Goal: Information Seeking & Learning: Learn about a topic

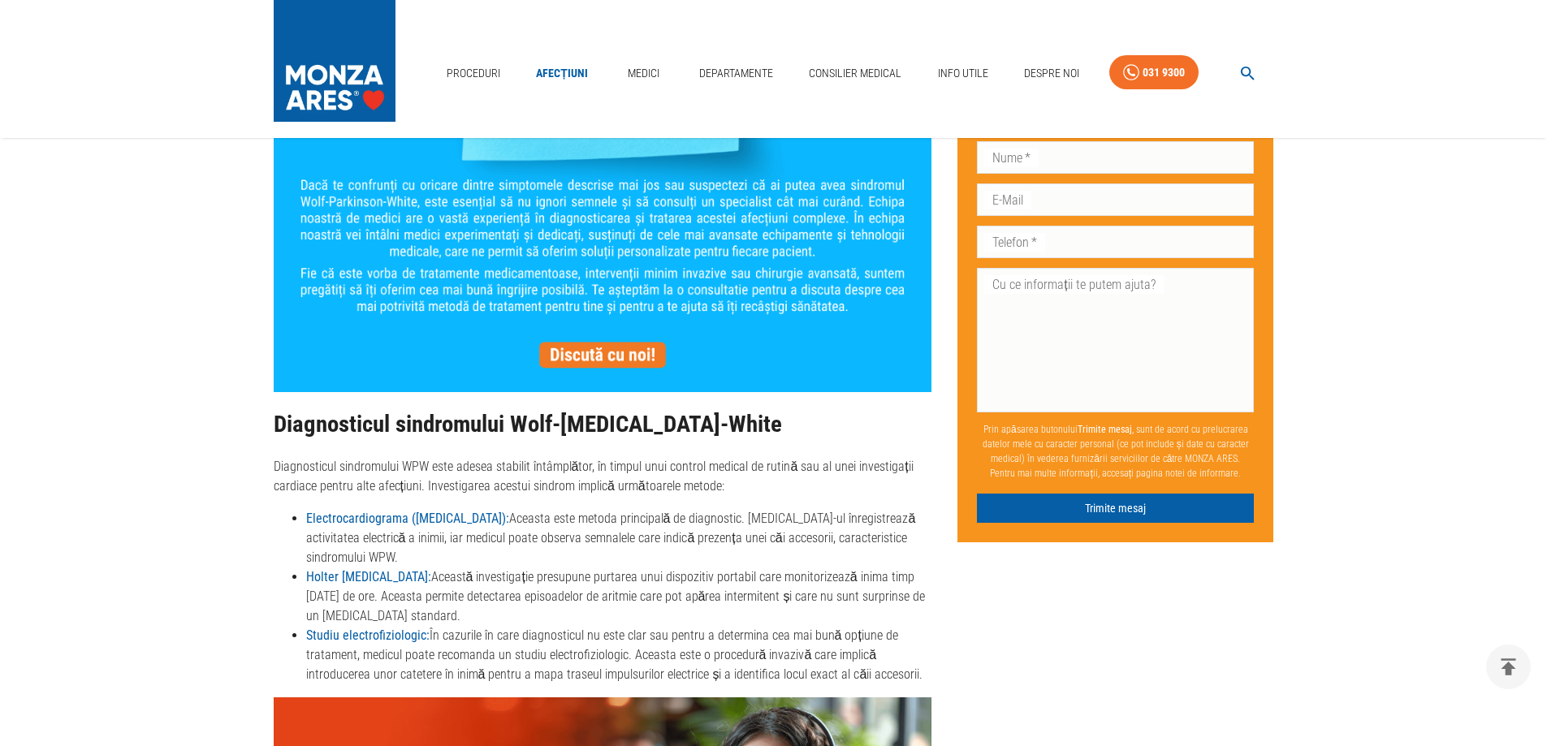
scroll to position [2192, 0]
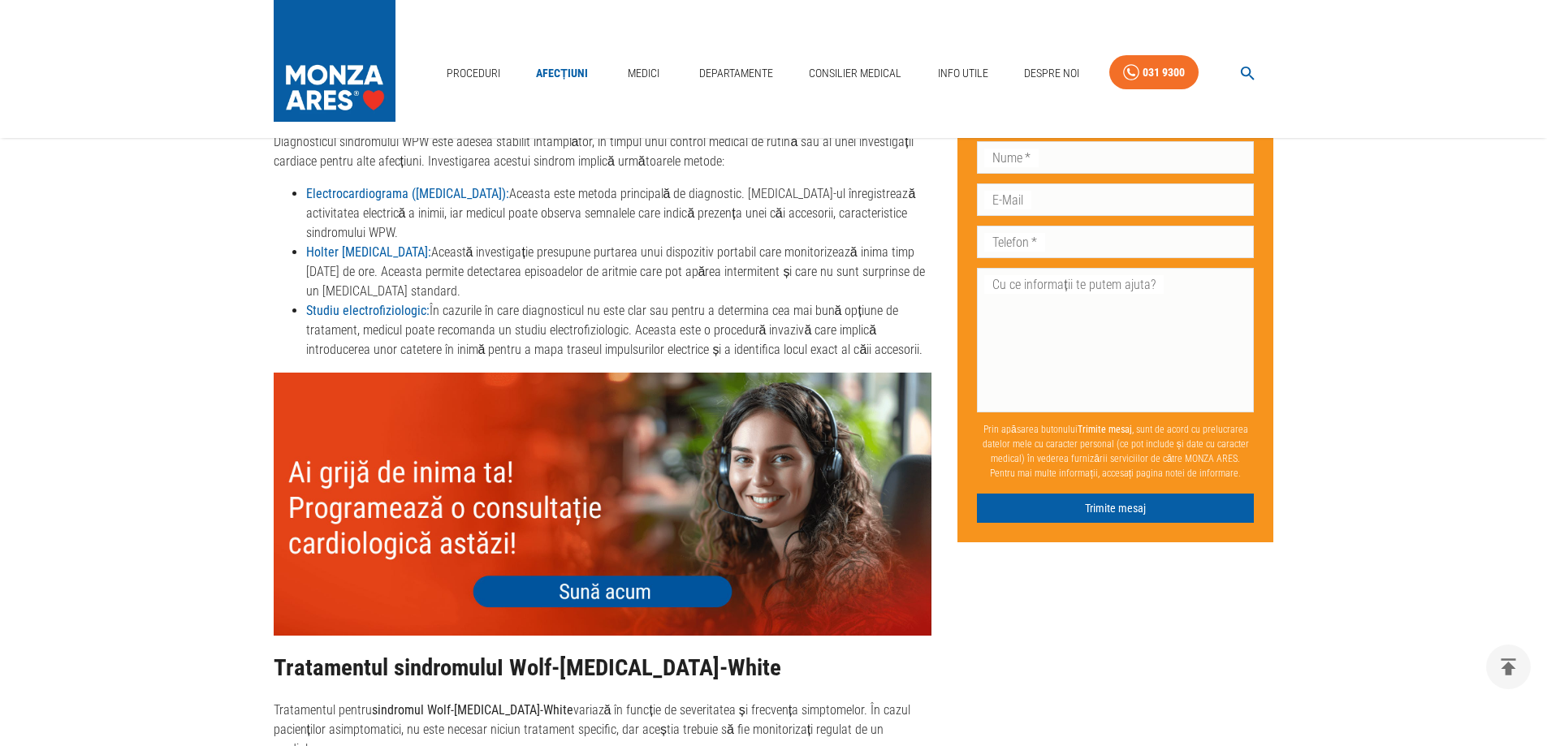
click at [630, 509] on img at bounding box center [603, 504] width 658 height 263
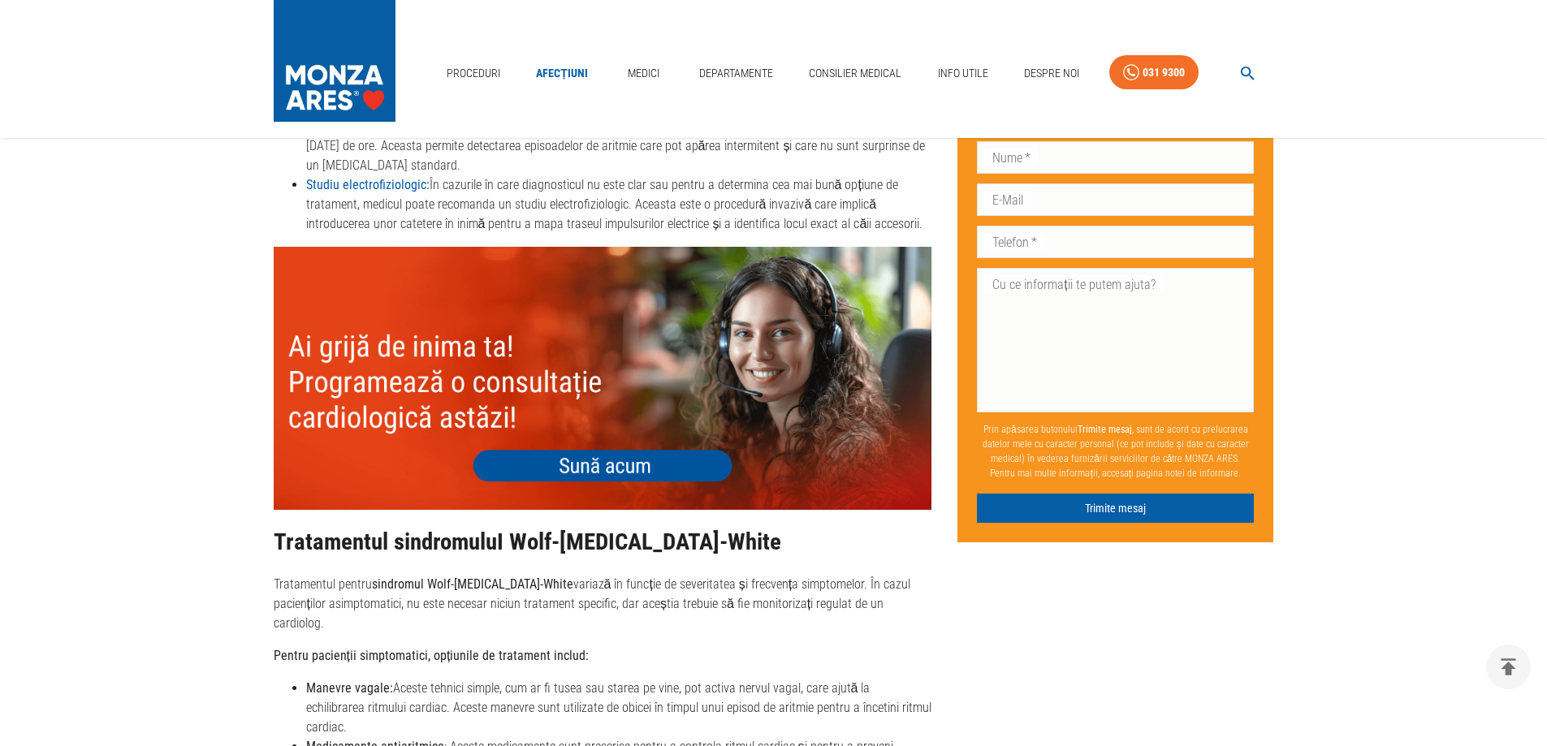
scroll to position [2517, 0]
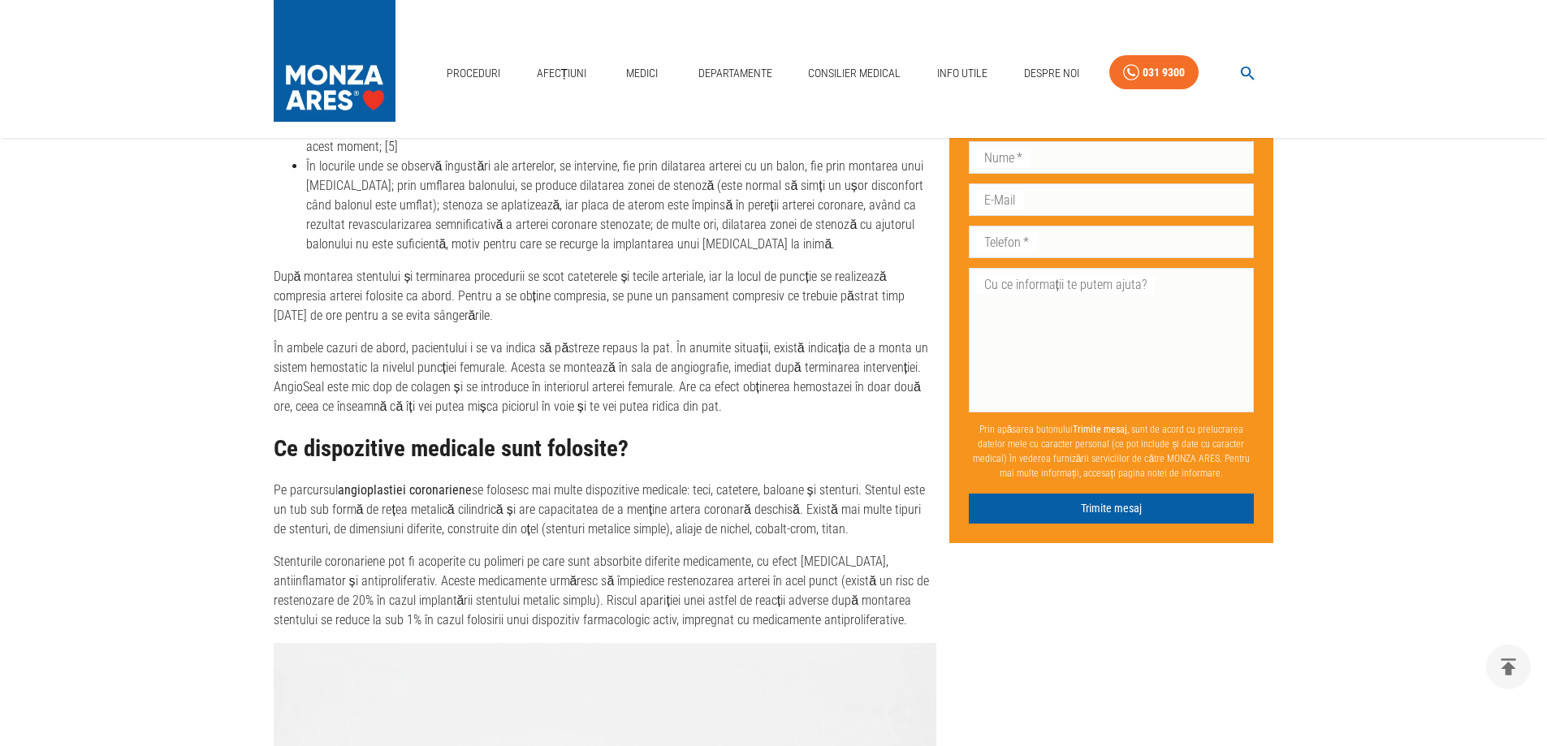
scroll to position [3004, 0]
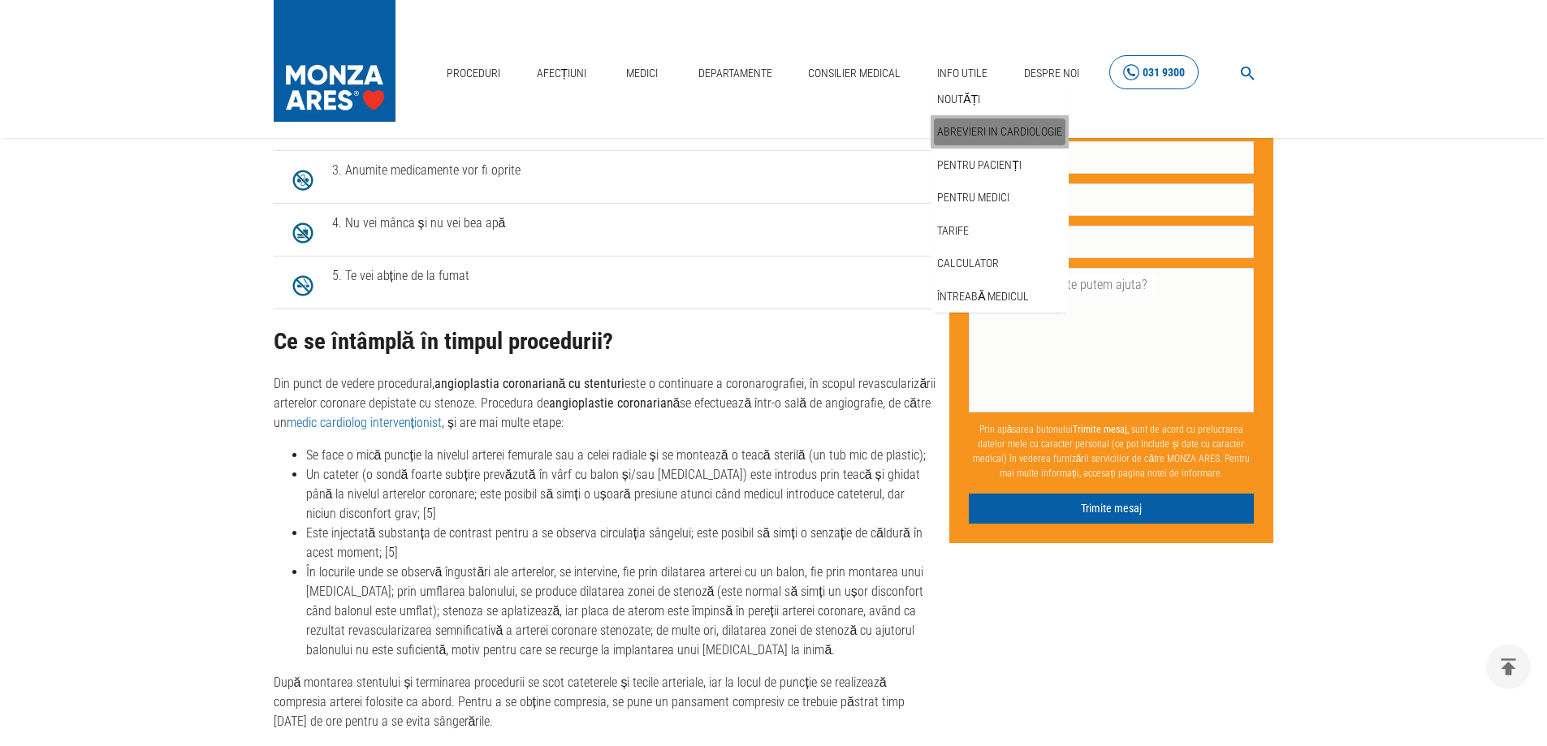
drag, startPoint x: 966, startPoint y: 127, endPoint x: 1114, endPoint y: 75, distance: 156.6
click at [966, 127] on link "Abrevieri in cardiologie" at bounding box center [1000, 132] width 132 height 27
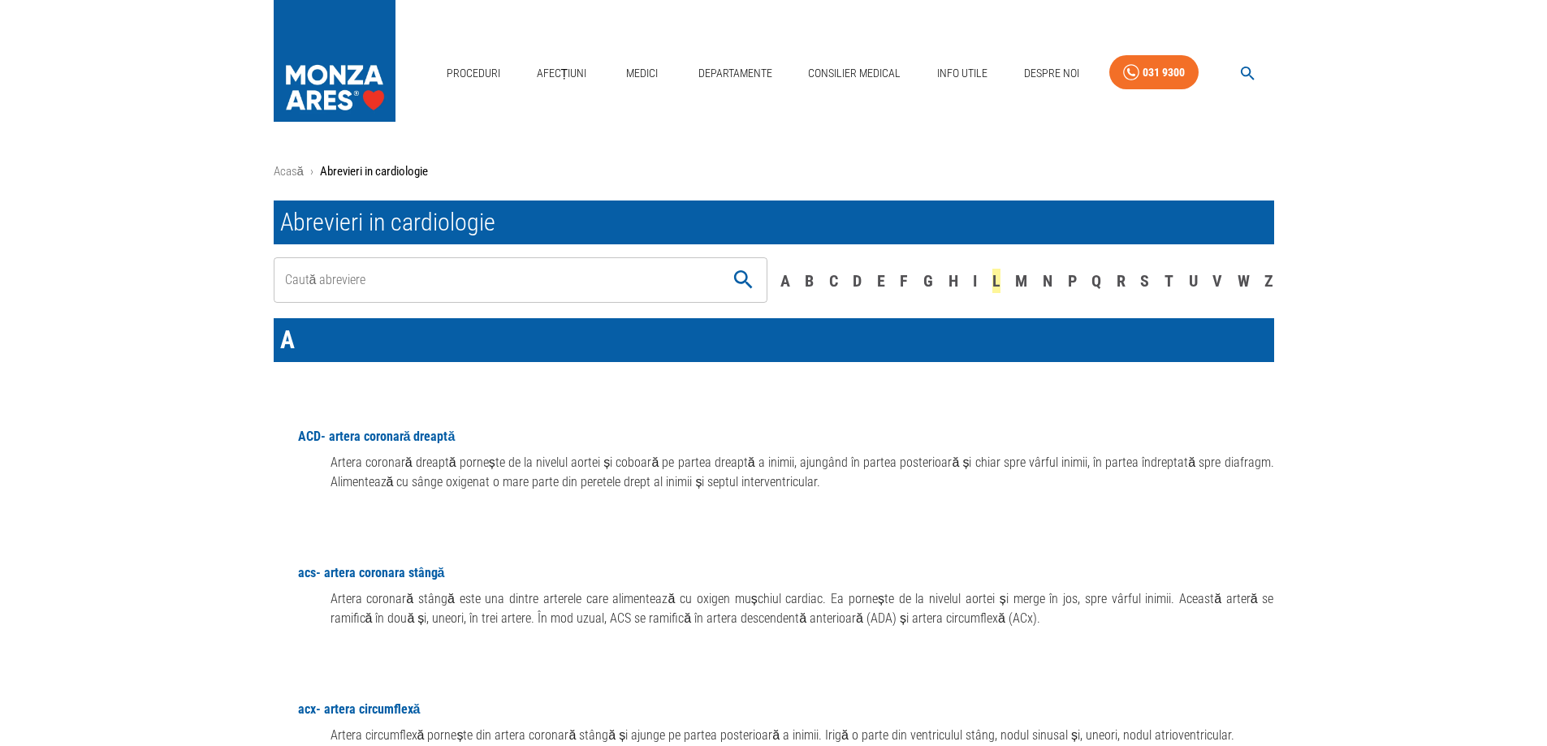
click at [993, 281] on div "L" at bounding box center [996, 281] width 8 height 24
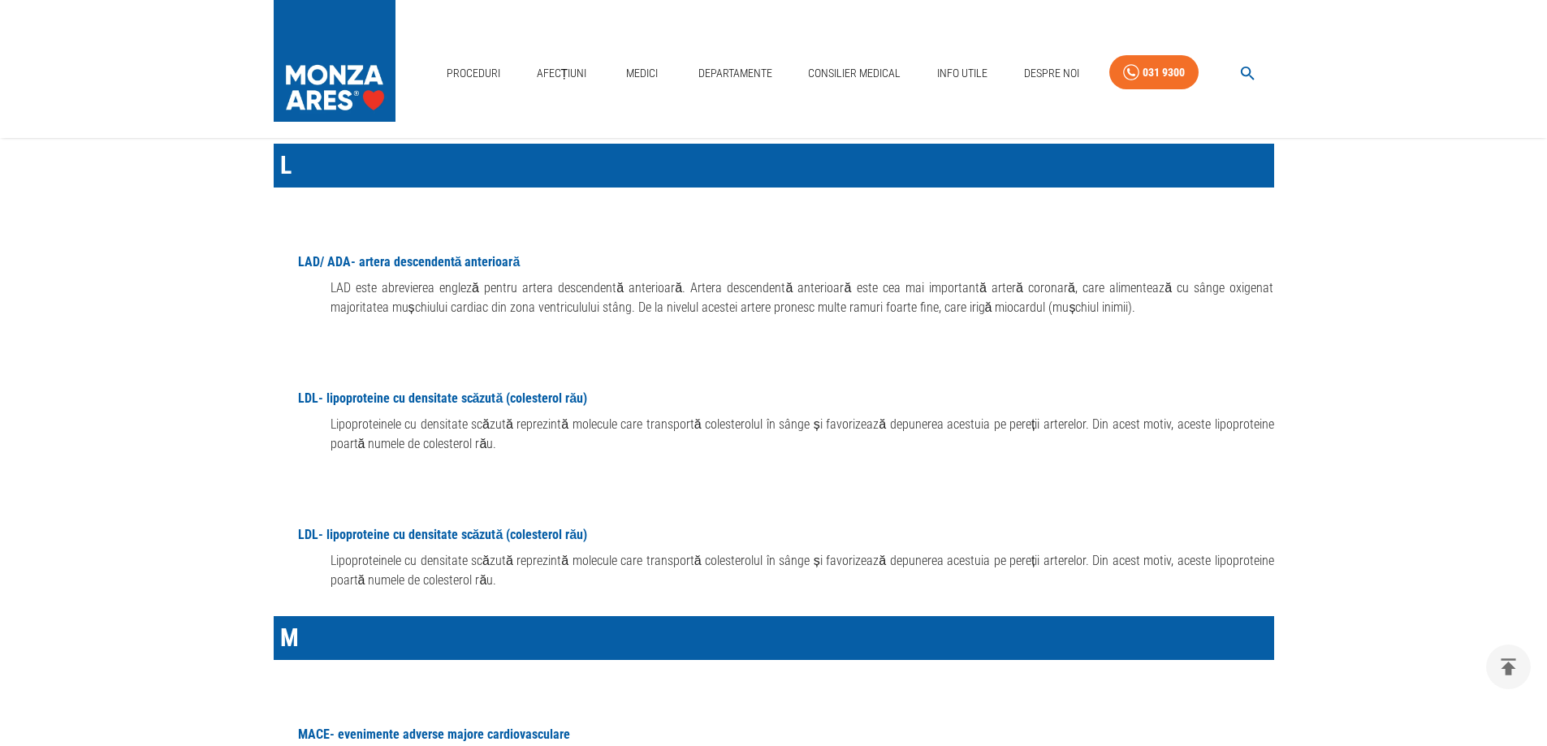
scroll to position [13469, 0]
